Goal: Task Accomplishment & Management: Manage account settings

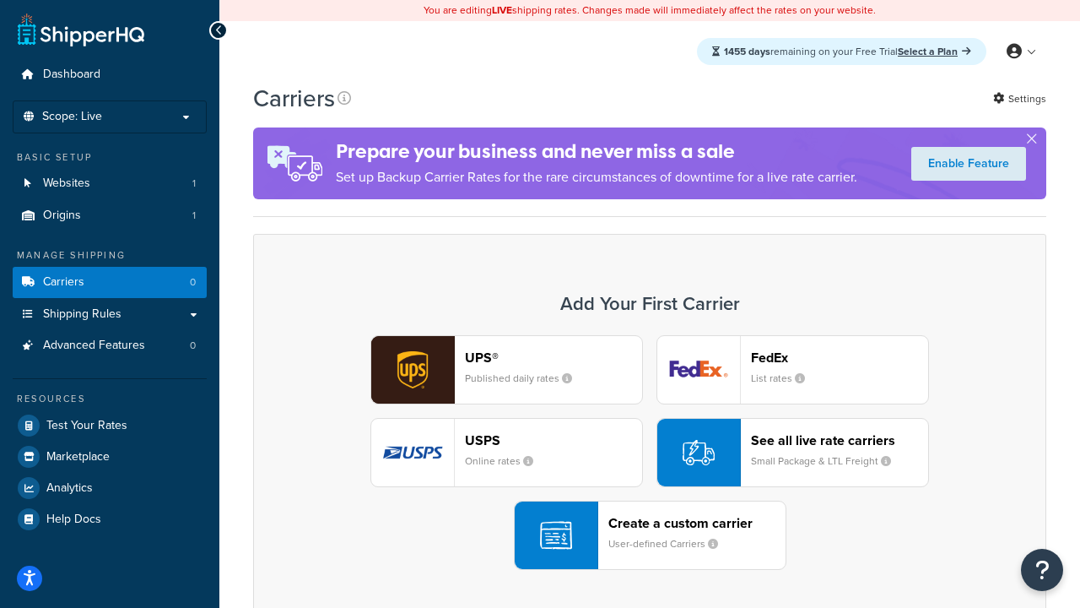
click at [650, 452] on div "UPS® Published daily rates FedEx List rates USPS Online rates See all live rate…" at bounding box center [650, 452] width 758 height 235
click at [840, 357] on header "FedEx" at bounding box center [839, 357] width 177 height 16
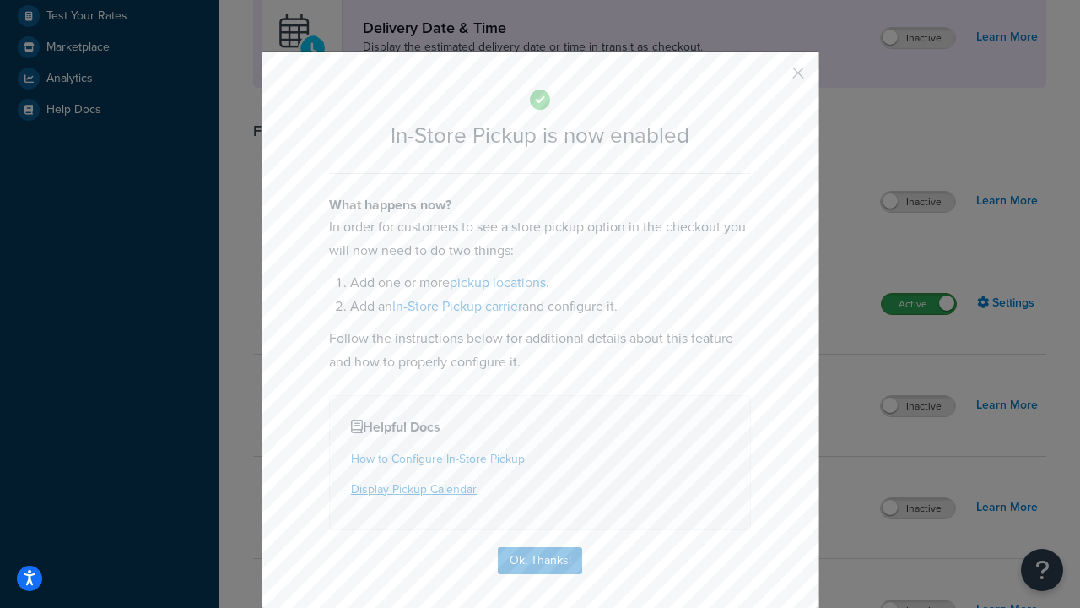
scroll to position [474, 0]
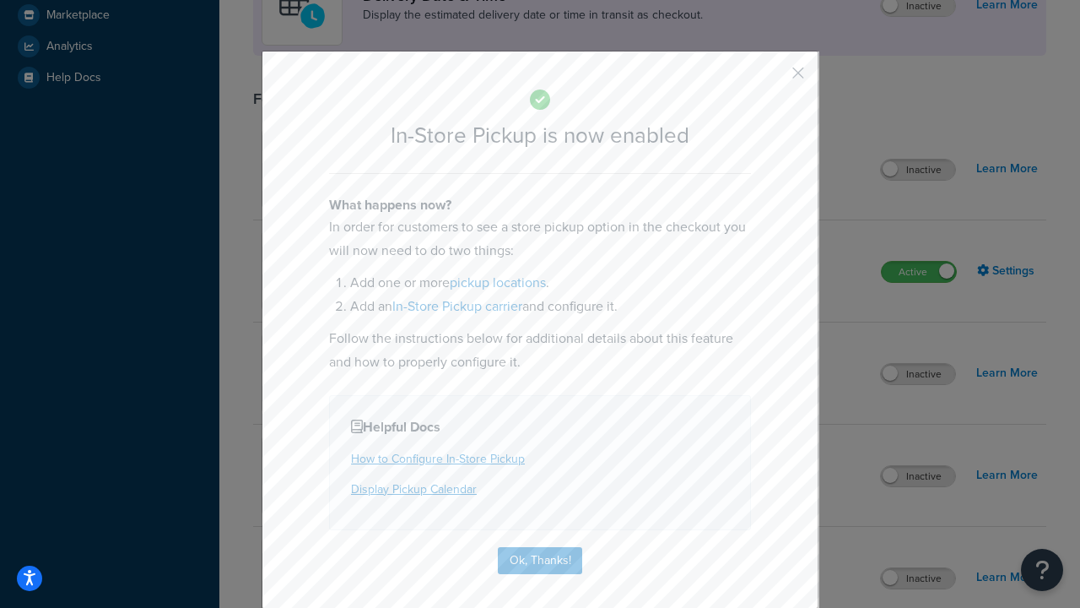
click at [773, 79] on button "button" at bounding box center [774, 79] width 4 height 4
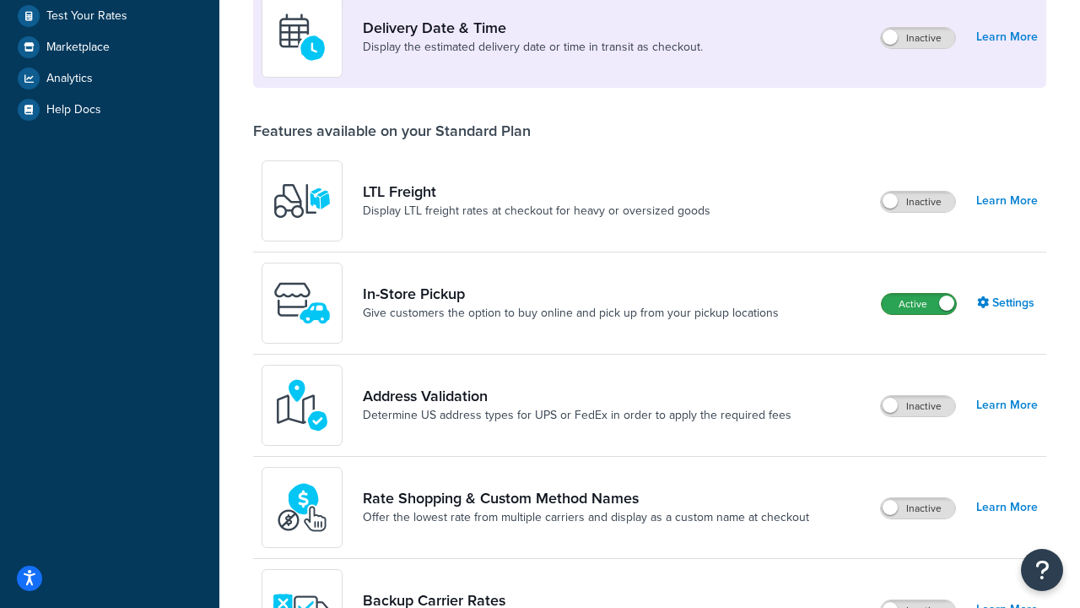
click at [919, 304] on label "Active" at bounding box center [919, 304] width 74 height 20
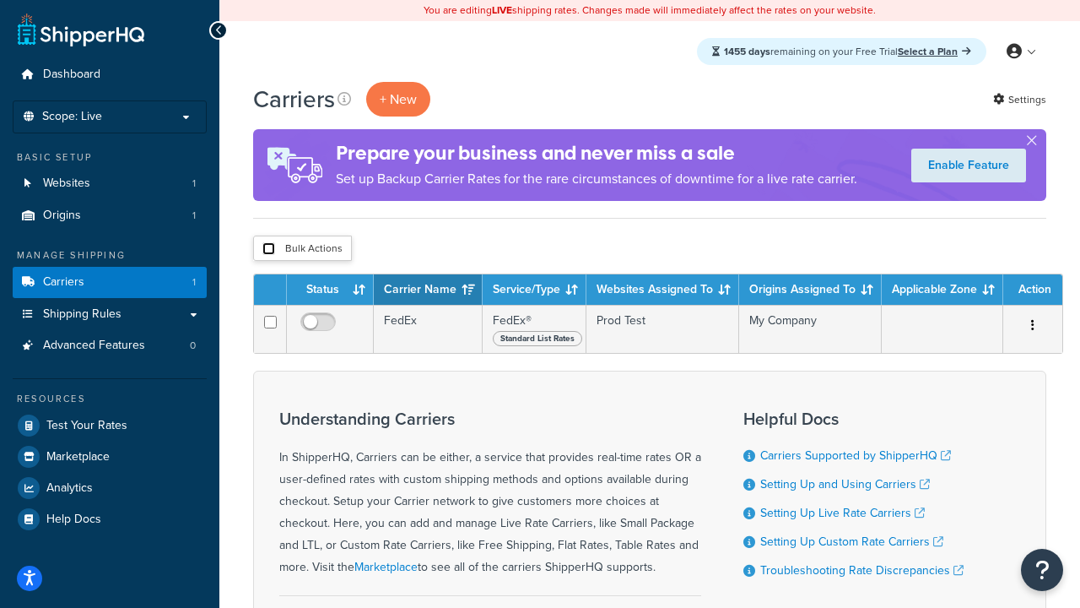
click at [268, 249] on input "checkbox" at bounding box center [269, 248] width 13 height 13
checkbox input "true"
click at [0, 0] on button "Delete" at bounding box center [0, 0] width 0 height 0
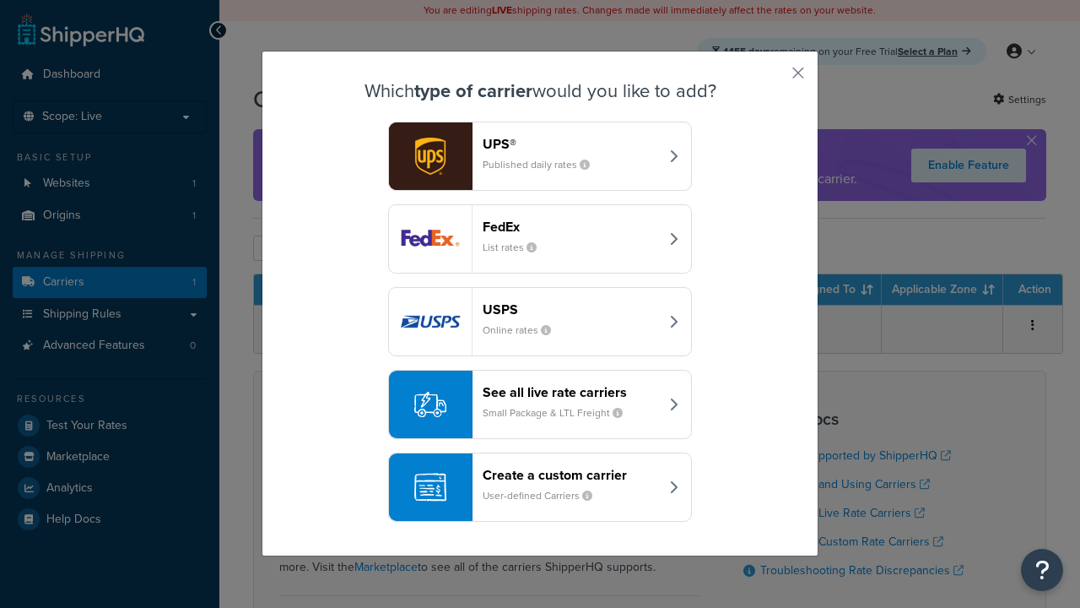
click at [540, 487] on div "Create a custom carrier User-defined Carriers" at bounding box center [571, 487] width 176 height 41
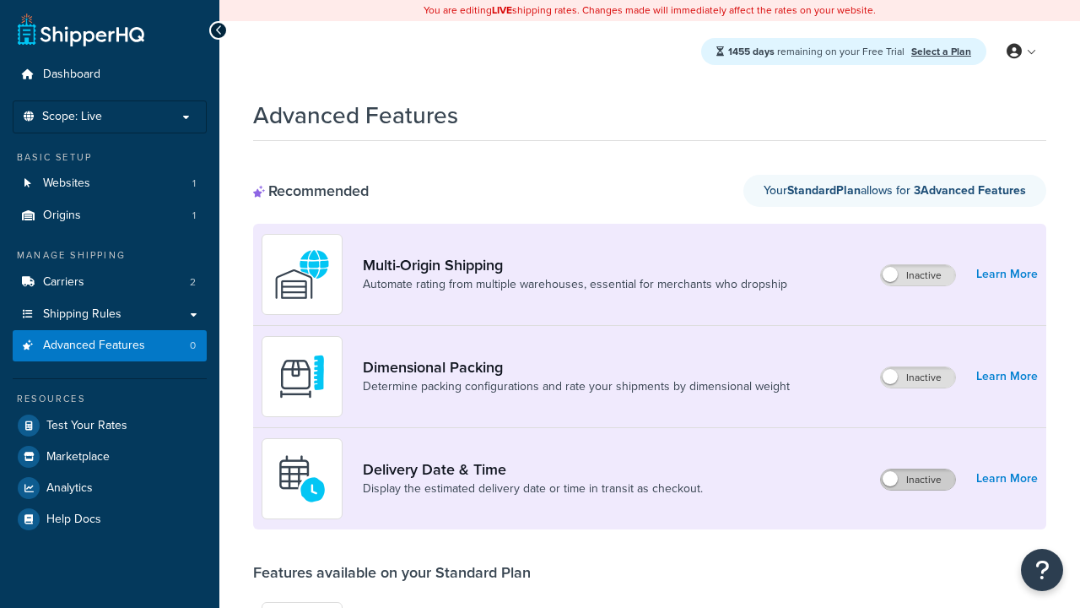
click at [918, 479] on label "Inactive" at bounding box center [918, 479] width 74 height 20
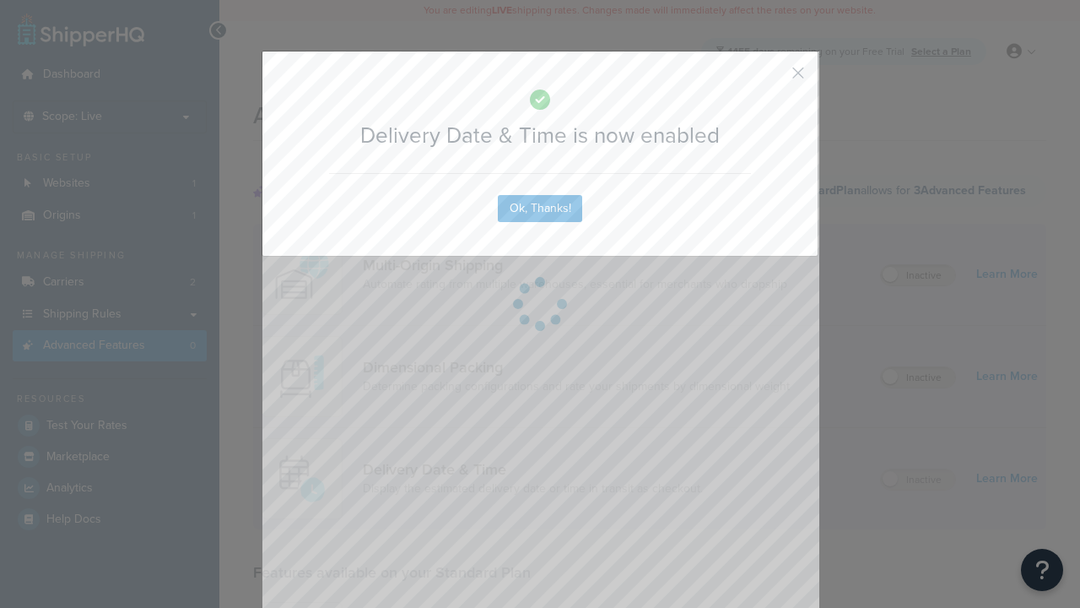
click at [773, 77] on button "button" at bounding box center [774, 79] width 4 height 4
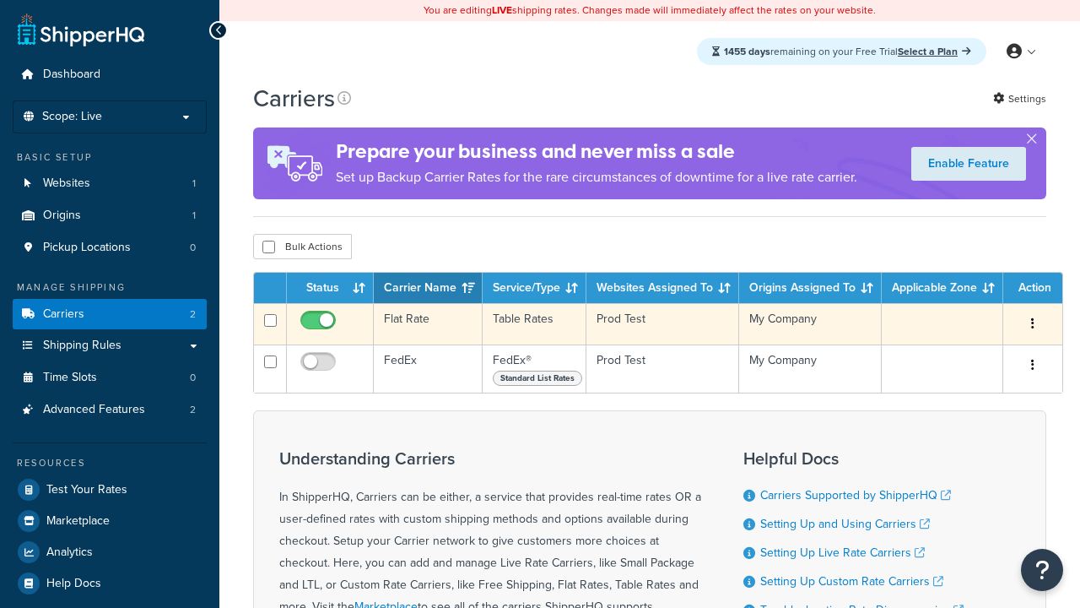
click at [428, 326] on td "Flat Rate" at bounding box center [428, 323] width 109 height 41
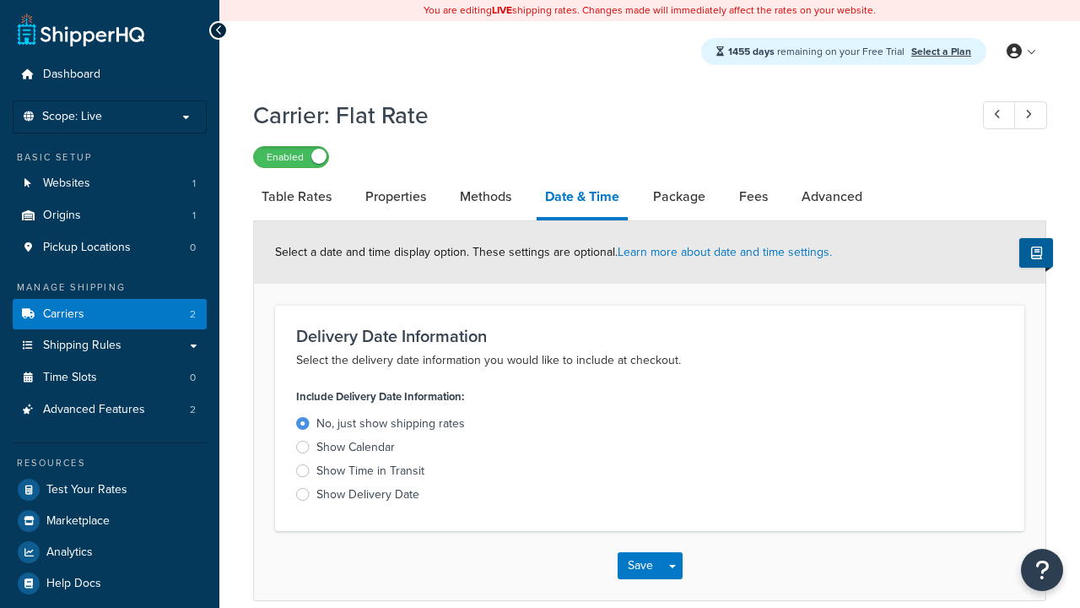
click at [368, 497] on div "Show Delivery Date" at bounding box center [368, 494] width 103 height 17
click at [0, 0] on input "Show Delivery Date" at bounding box center [0, 0] width 0 height 0
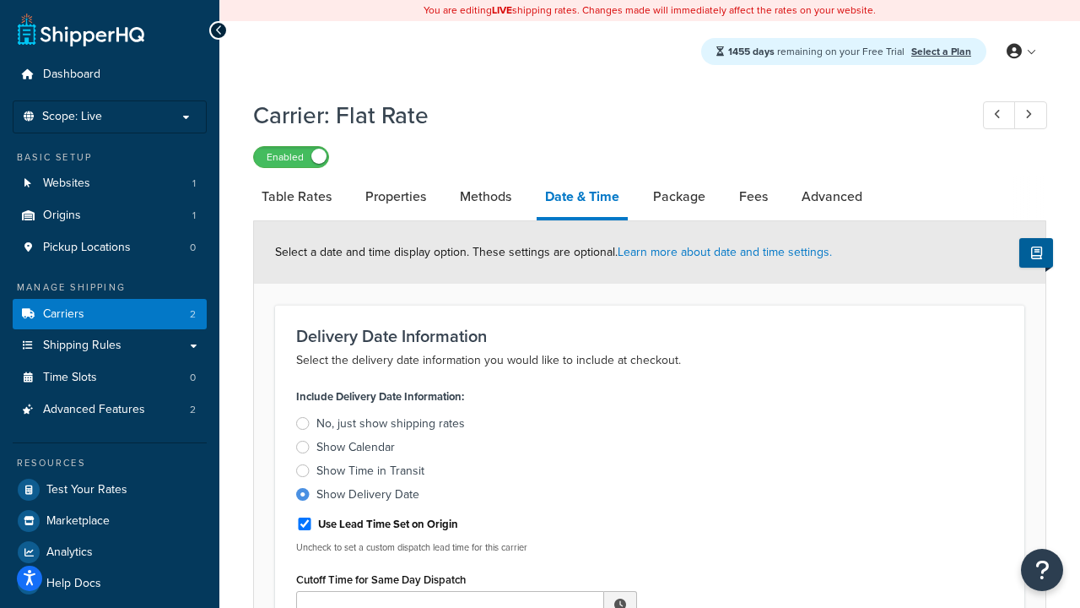
click at [368, 497] on div "Show Delivery Date" at bounding box center [368, 494] width 103 height 17
click at [0, 0] on input "Show Delivery Date" at bounding box center [0, 0] width 0 height 0
type input "11:00 AM"
type input "5"
type input "Delivered on:"
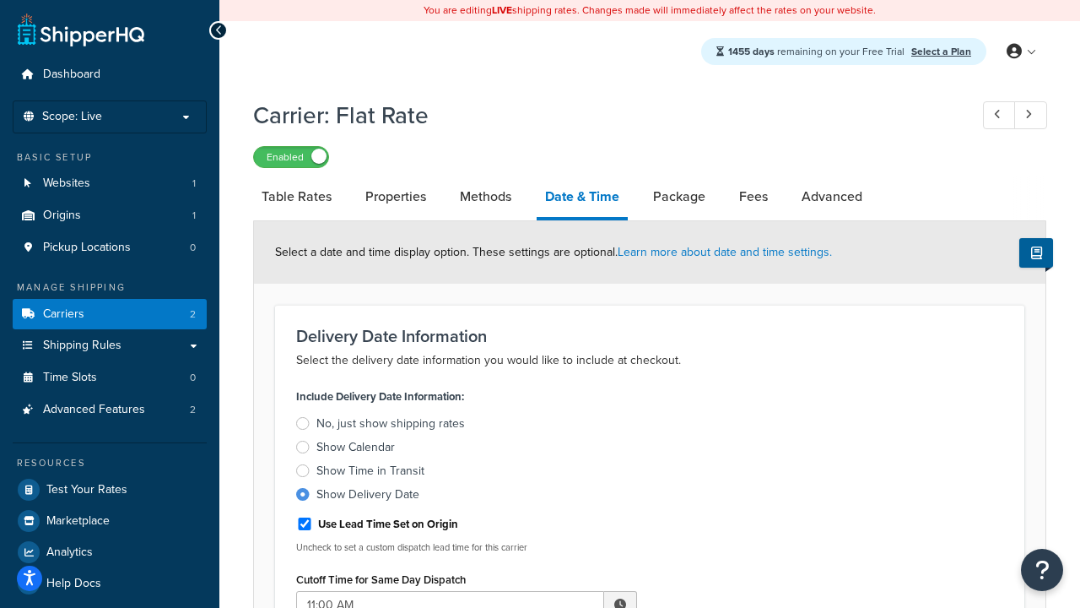
scroll to position [1346, 0]
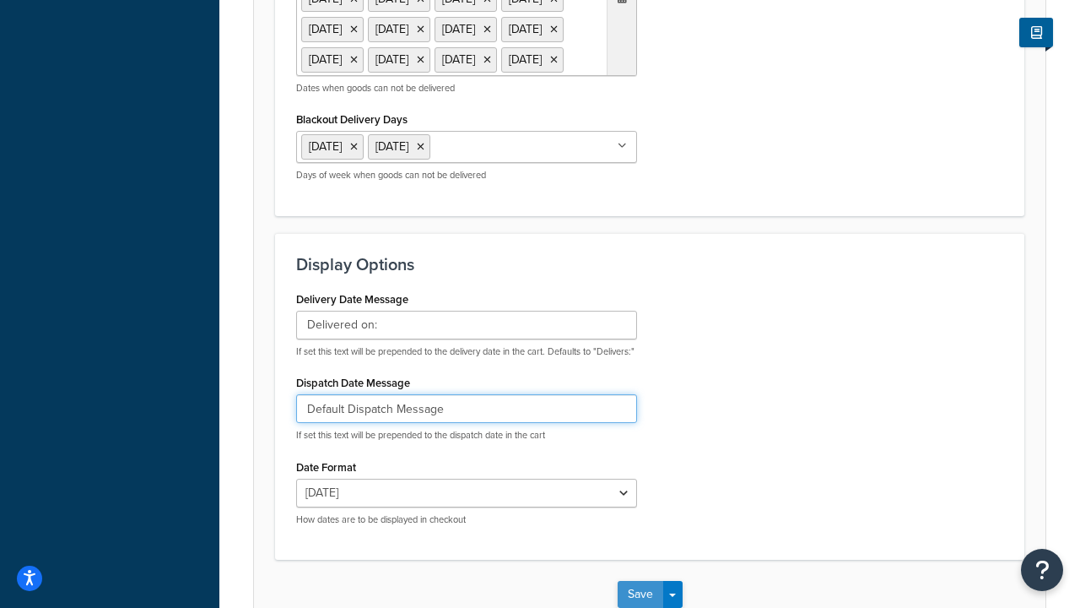
type input "Default Dispatch Message"
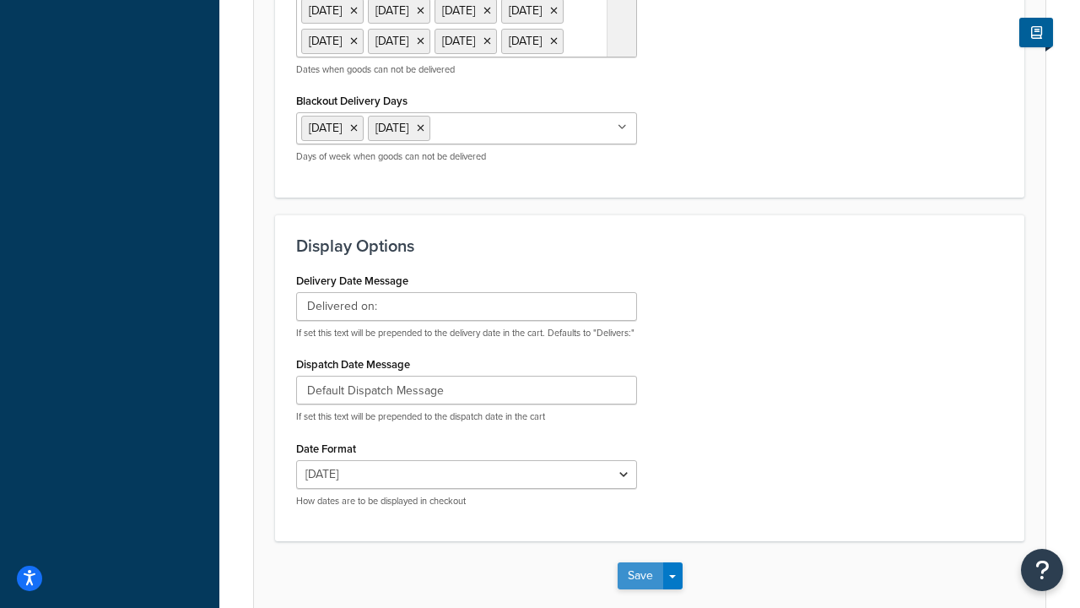
click at [640, 562] on button "Save" at bounding box center [641, 575] width 46 height 27
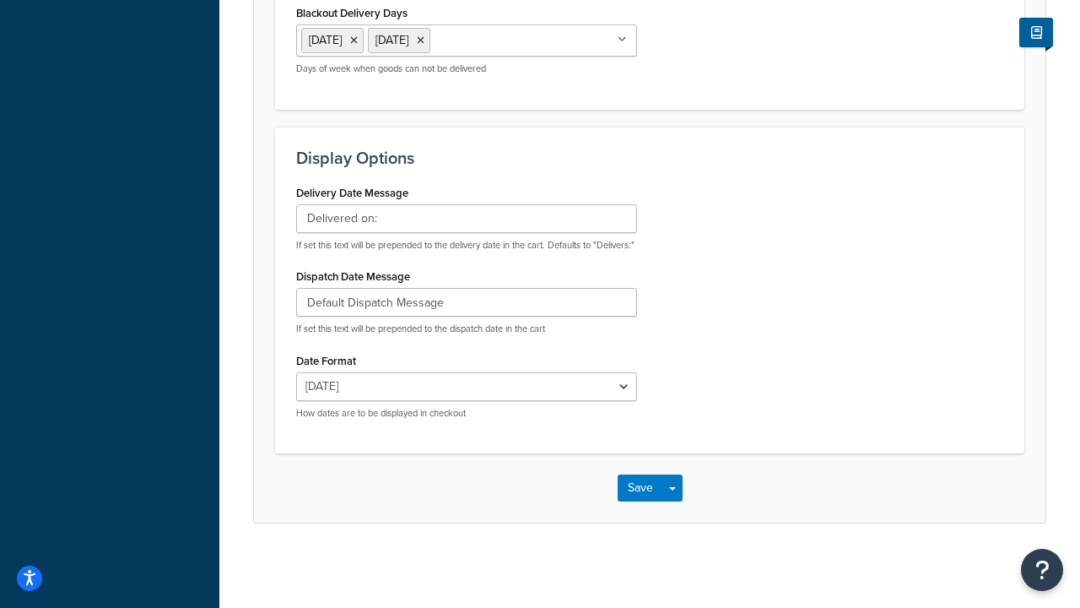
scroll to position [0, 0]
